Goal: Check status

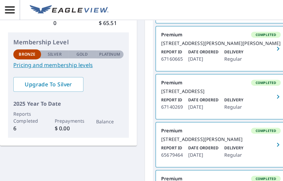
scroll to position [133, 0]
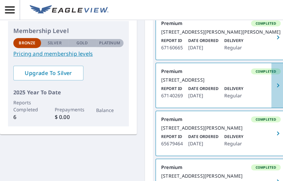
click at [274, 89] on icon "button" at bounding box center [278, 85] width 8 height 8
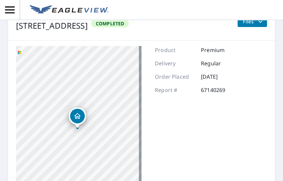
scroll to position [33, 0]
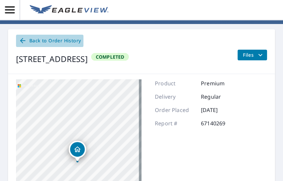
click at [21, 40] on icon at bounding box center [22, 40] width 5 height 5
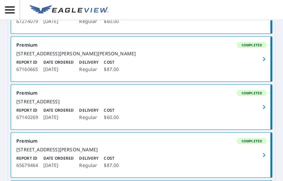
scroll to position [200, 0]
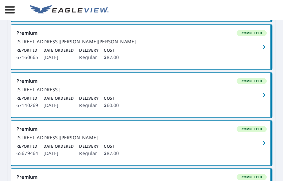
click at [160, 93] on div "[STREET_ADDRESS]" at bounding box center [141, 90] width 250 height 6
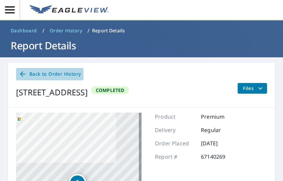
click at [31, 70] on span "Back to Order History" at bounding box center [50, 74] width 62 height 8
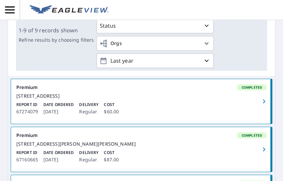
scroll to position [100, 0]
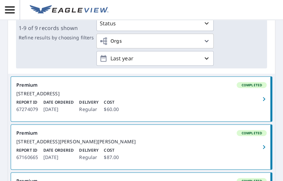
click at [199, 110] on div "Report ID 67274079 Date Ordered [DATE] Delivery Regular Cost $60.00" at bounding box center [141, 106] width 250 height 14
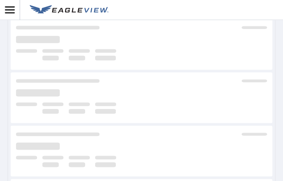
click at [144, 70] on div at bounding box center [141, 150] width 267 height 269
click at [101, 73] on link at bounding box center [141, 97] width 261 height 51
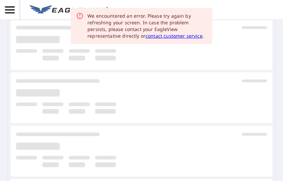
click at [125, 69] on link at bounding box center [141, 44] width 261 height 51
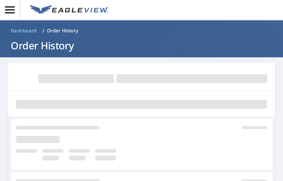
click at [50, 32] on p "Order History" at bounding box center [62, 30] width 31 height 7
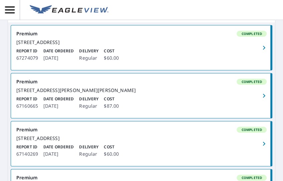
scroll to position [167, 0]
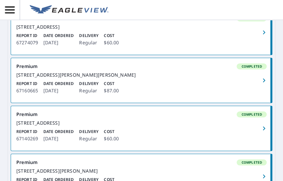
click at [158, 42] on div "Report ID 67274079 Date Ordered [DATE] Delivery Regular Cost $60.00" at bounding box center [141, 40] width 250 height 14
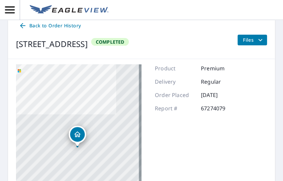
scroll to position [36, 0]
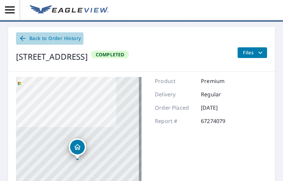
click at [19, 37] on icon at bounding box center [23, 38] width 8 height 8
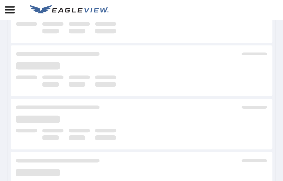
scroll to position [184, 0]
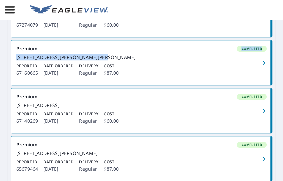
drag, startPoint x: 274, startPoint y: 48, endPoint x: 274, endPoint y: 67, distance: 18.7
click at [274, 67] on main "​ Search Download Excel 1-9 of 9 records shown Refine results by choosing filte…" at bounding box center [141, 151] width 283 height 556
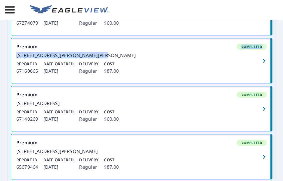
scroll to position [205, 0]
